Goal: Register for event/course

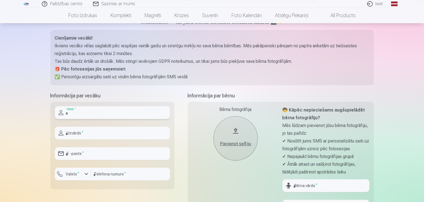
scroll to position [83, 0]
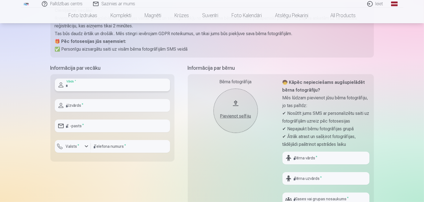
click at [137, 85] on input "text" at bounding box center [112, 85] width 115 height 13
type input "*****"
click at [112, 104] on input "text" at bounding box center [112, 105] width 115 height 13
type input "*****"
click at [80, 87] on input "*****" at bounding box center [112, 85] width 115 height 13
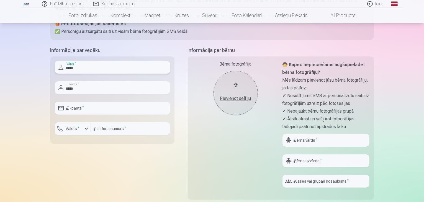
scroll to position [111, 0]
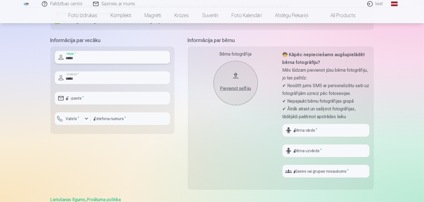
type input "*****"
click at [75, 100] on input "email" at bounding box center [112, 98] width 115 height 13
type input "**********"
click at [37, 96] on div "Palīdzības centrs Sazinies ar mums Ieiet Global Latvian (lv) Lithuanian (lt) Ru…" at bounding box center [212, 144] width 424 height 511
click at [114, 118] on input "number" at bounding box center [130, 118] width 79 height 13
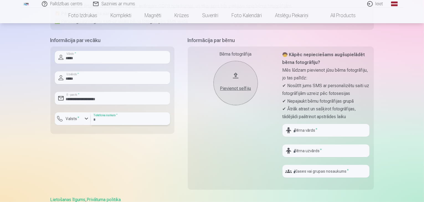
type input "********"
click at [0, 101] on div "Palīdzības centrs Sazinies ar mums Ieiet Global Latvian (lv) Lithuanian (lt) Ru…" at bounding box center [212, 144] width 424 height 511
click at [242, 89] on div "Pievienot selfiju" at bounding box center [235, 88] width 33 height 7
click at [240, 91] on div "Pievienot selfiju" at bounding box center [235, 88] width 33 height 7
click at [236, 76] on button "Pievienot selfiju" at bounding box center [236, 83] width 44 height 44
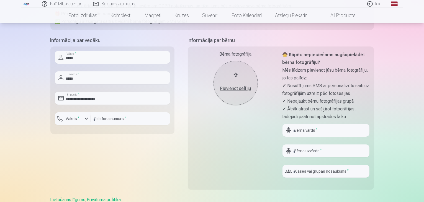
click at [236, 74] on button "Pievienot selfiju" at bounding box center [236, 83] width 44 height 44
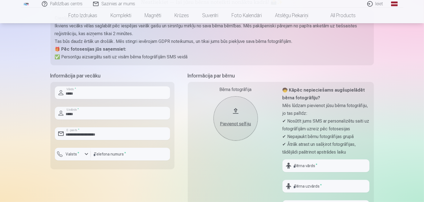
scroll to position [83, 0]
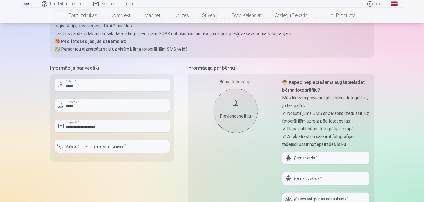
click at [241, 117] on div "Pievienot selfiju" at bounding box center [235, 116] width 33 height 7
click at [237, 103] on button "Pievienot selfiju" at bounding box center [236, 111] width 44 height 44
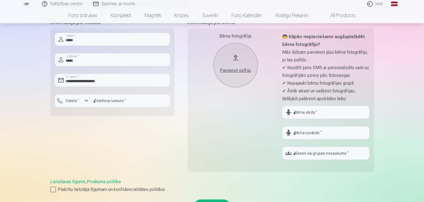
scroll to position [139, 0]
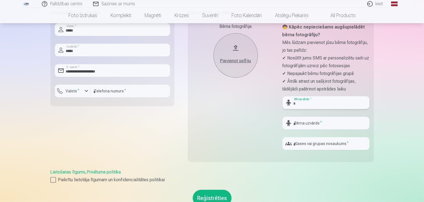
click at [307, 100] on input "text" at bounding box center [326, 102] width 87 height 13
type input "*****"
click at [317, 124] on input "text" at bounding box center [326, 123] width 87 height 13
type input "*****"
click at [307, 144] on input "text" at bounding box center [326, 143] width 87 height 13
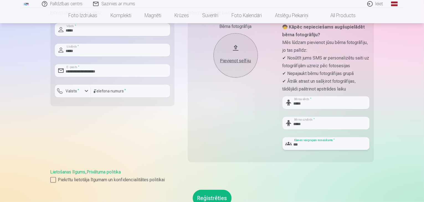
type input "***"
click at [384, 149] on div "Palīdzības centrs Sazinies ar mums Ieiet Global Latvian (lv) Lithuanian (lt) Ru…" at bounding box center [212, 116] width 424 height 511
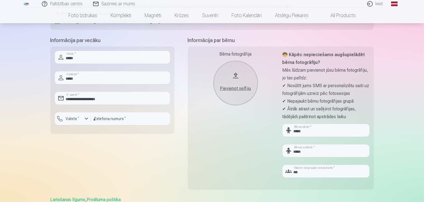
click at [241, 89] on div "Pievienot selfiju" at bounding box center [235, 88] width 33 height 7
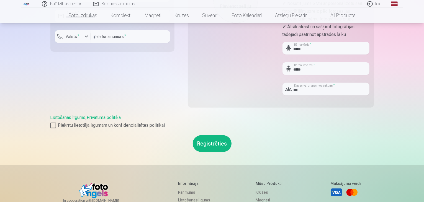
scroll to position [194, 0]
click at [54, 125] on div at bounding box center [53, 125] width 6 height 6
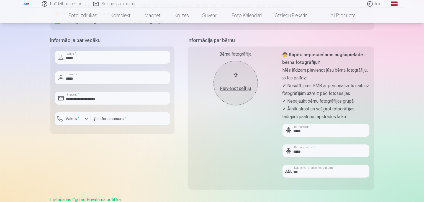
scroll to position [139, 0]
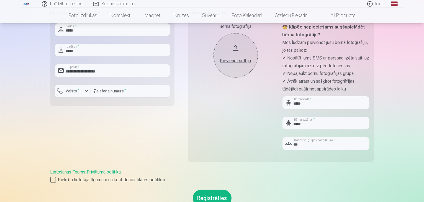
click at [236, 49] on button "Pievienot selfiju" at bounding box center [236, 55] width 44 height 44
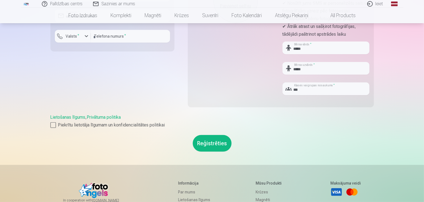
scroll to position [222, 0]
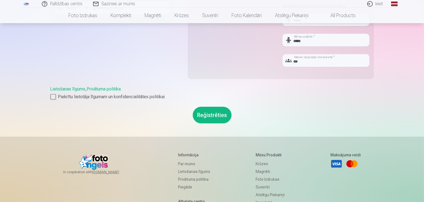
click at [201, 113] on button "Reģistrēties" at bounding box center [212, 115] width 39 height 17
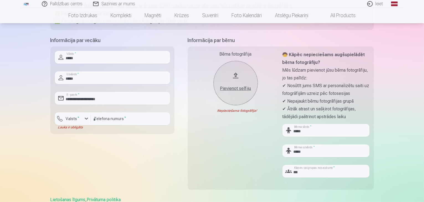
scroll to position [83, 0]
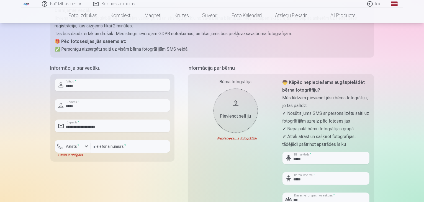
click at [237, 105] on button "Pievienot selfiju" at bounding box center [236, 111] width 44 height 44
click at [234, 103] on button "Pievienot selfiju" at bounding box center [236, 111] width 44 height 44
click at [237, 104] on button "Pievienot selfiju" at bounding box center [236, 111] width 44 height 44
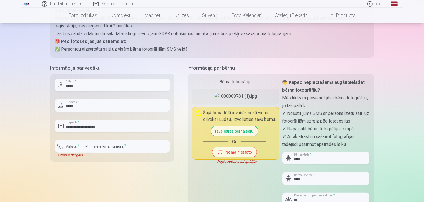
click at [246, 136] on button "Izvēlieties bērna seju" at bounding box center [234, 131] width 47 height 10
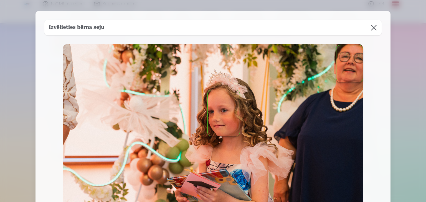
click at [212, 93] on button "button" at bounding box center [224, 113] width 32 height 46
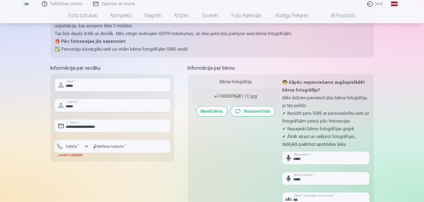
click at [238, 96] on div at bounding box center [237, 96] width 5 height 2
click at [237, 96] on div at bounding box center [237, 96] width 5 height 2
click at [249, 116] on button "Nomainiet foto" at bounding box center [253, 111] width 44 height 10
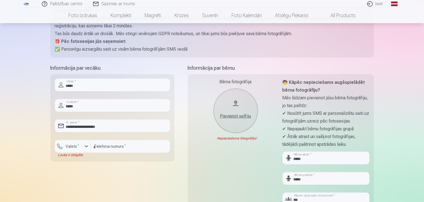
click at [236, 106] on button "Pievienot selfiju" at bounding box center [236, 111] width 44 height 44
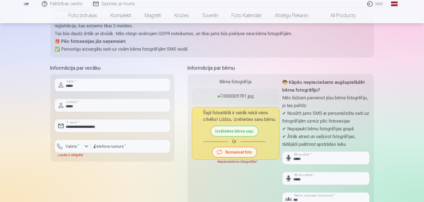
click at [237, 136] on button "Izvēlieties bērna seju" at bounding box center [234, 131] width 47 height 10
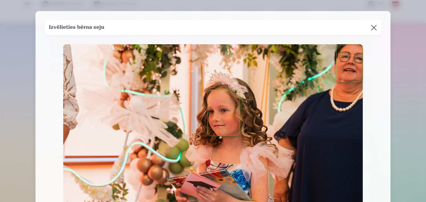
drag, startPoint x: 223, startPoint y: 99, endPoint x: 232, endPoint y: 142, distance: 43.9
click at [232, 142] on div at bounding box center [212, 144] width 299 height 200
click at [221, 120] on button "button" at bounding box center [224, 113] width 32 height 46
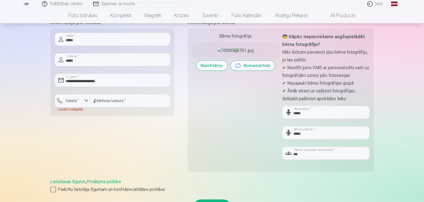
scroll to position [139, 0]
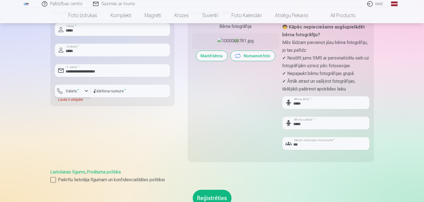
click at [88, 91] on div "button" at bounding box center [86, 91] width 7 height 7
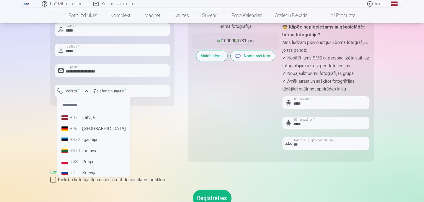
click at [87, 121] on li "+371 Latvija" at bounding box center [93, 117] width 69 height 11
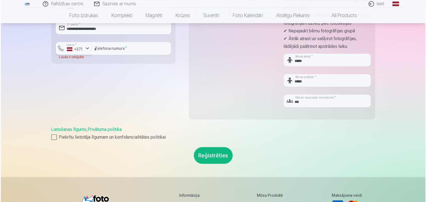
scroll to position [194, 0]
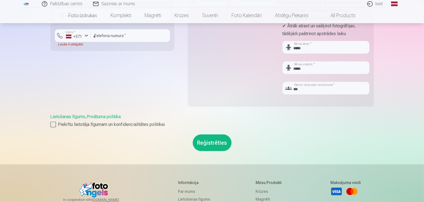
click at [218, 149] on button "Reģistrēties" at bounding box center [212, 143] width 39 height 17
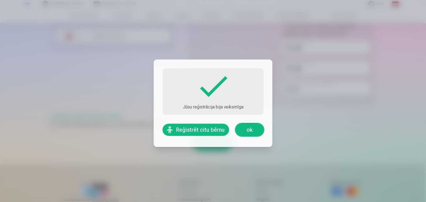
click at [253, 131] on link "ok" at bounding box center [250, 130] width 28 height 12
